Goal: Check status: Verify the current state of an ongoing process or item

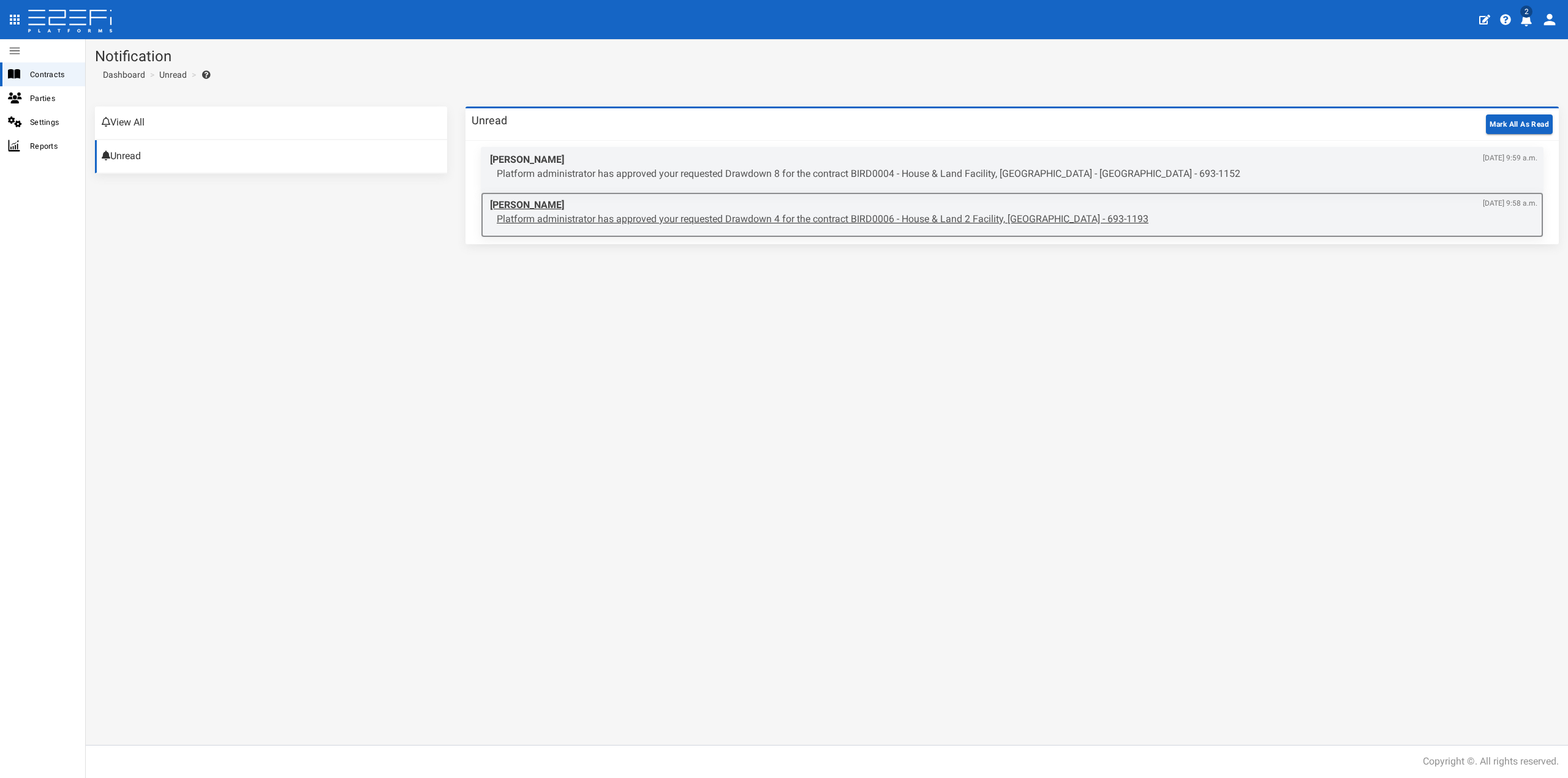
click at [904, 217] on p "Platform administrator has approved your requested Drawdown 4 for the contract …" at bounding box center [1017, 219] width 1041 height 14
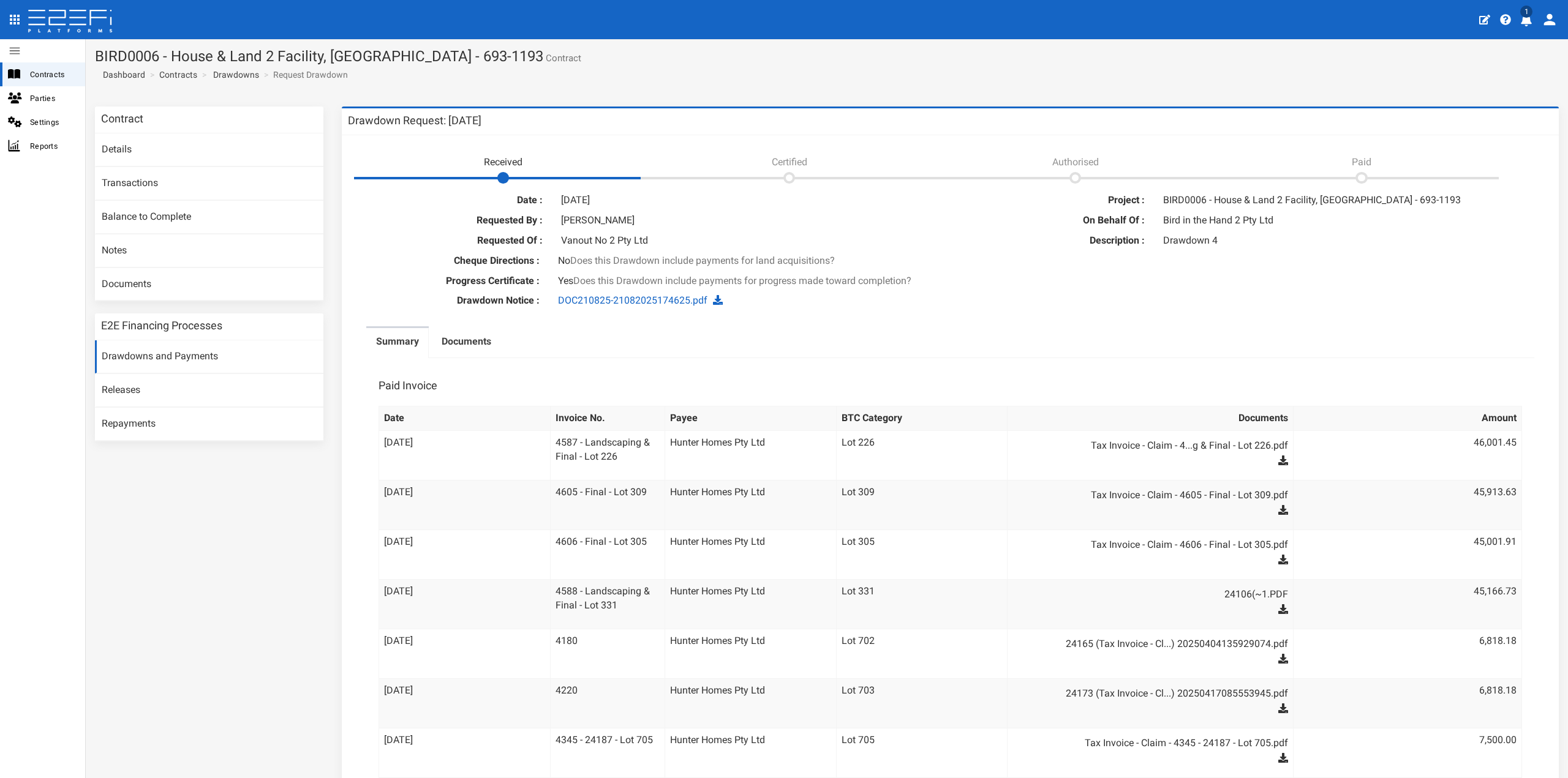
click at [1528, 18] on icon "profile" at bounding box center [1527, 20] width 11 height 13
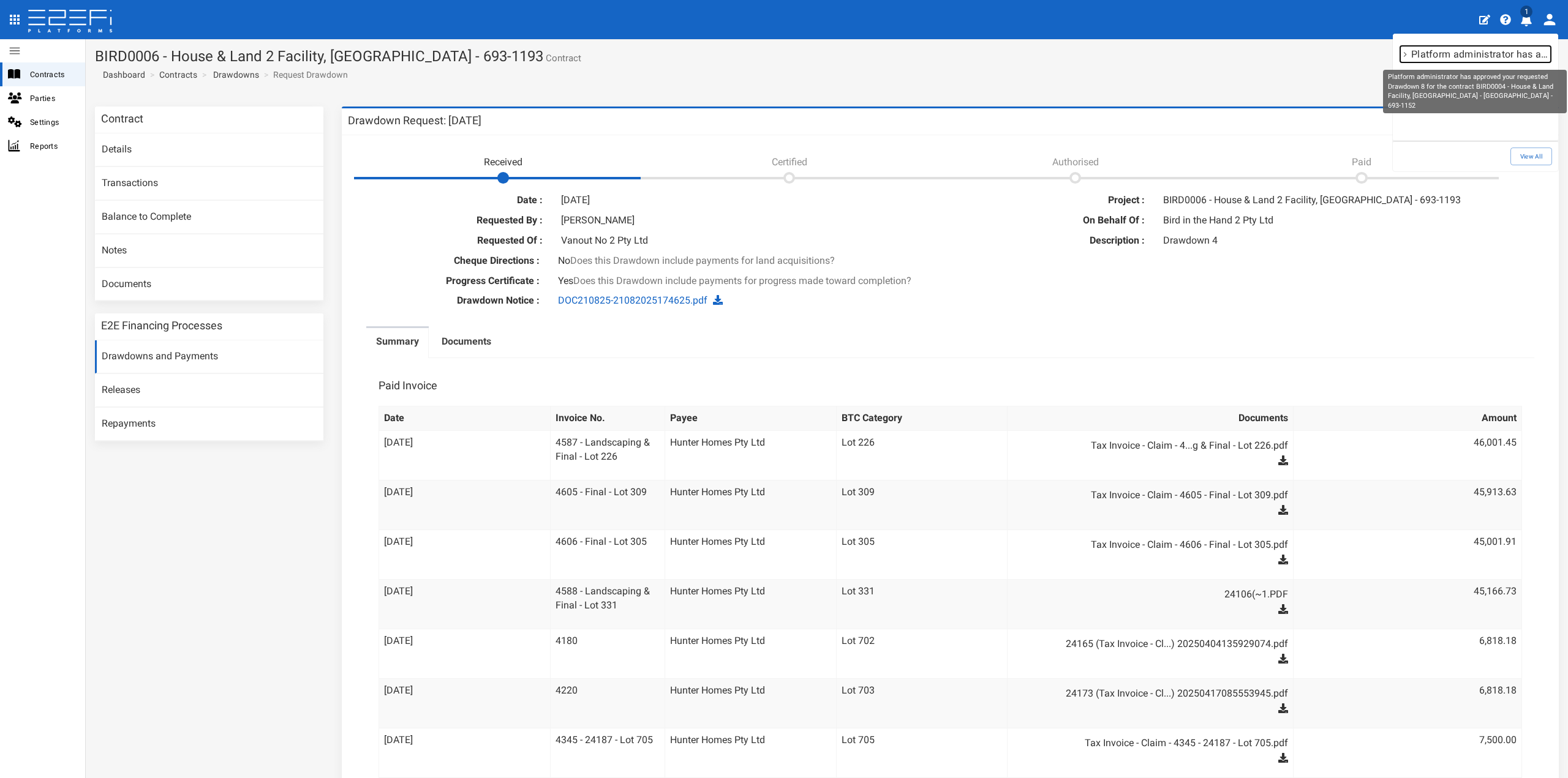
click at [1457, 55] on p "Platform administrator has approved your requested Drawdown 8 for the contract …" at bounding box center [1481, 54] width 140 height 14
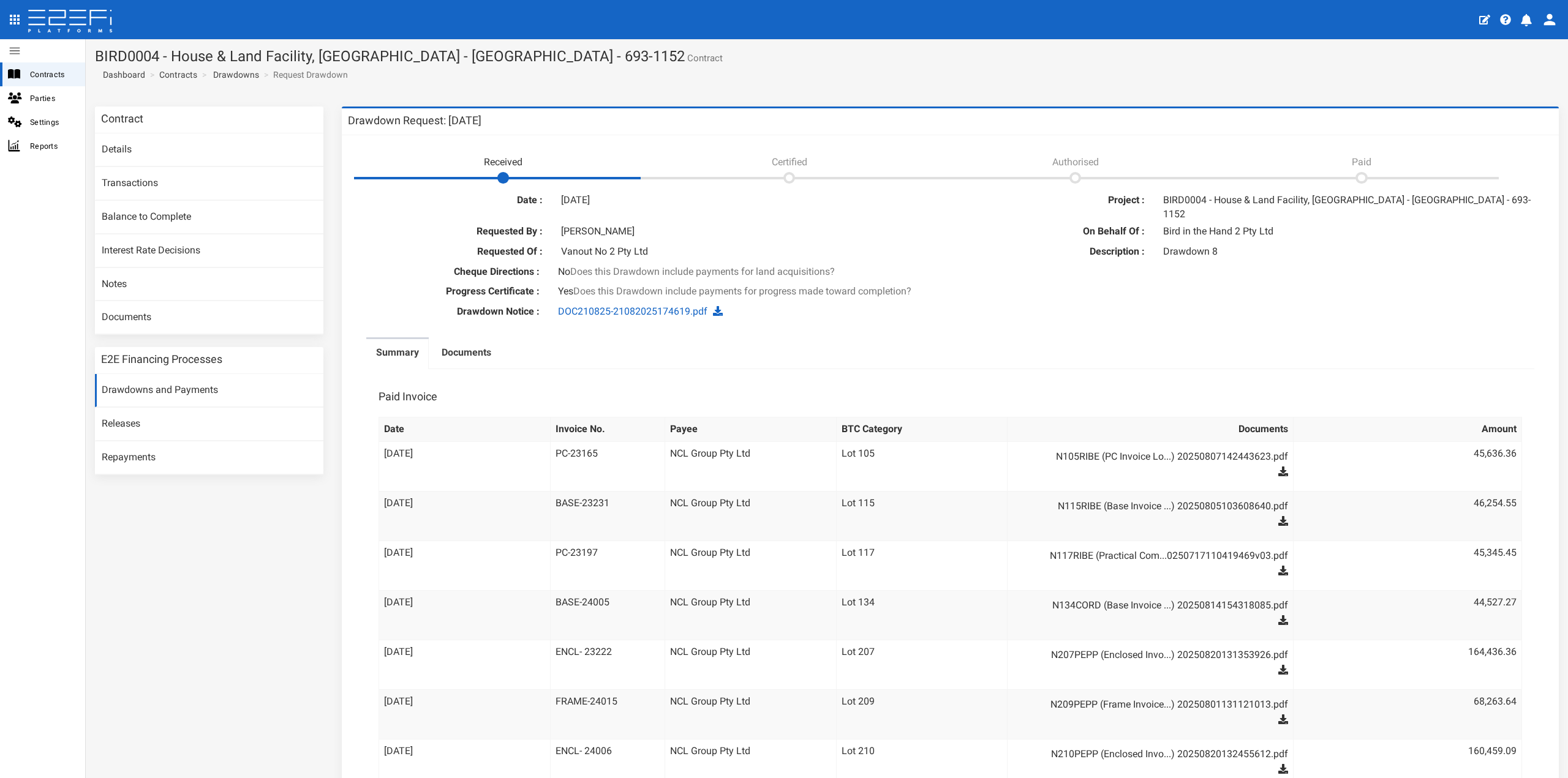
click at [1523, 28] on button "0" at bounding box center [1528, 18] width 24 height 30
click at [1523, 154] on link "View All" at bounding box center [1532, 156] width 42 height 17
